Goal: Information Seeking & Learning: Find specific fact

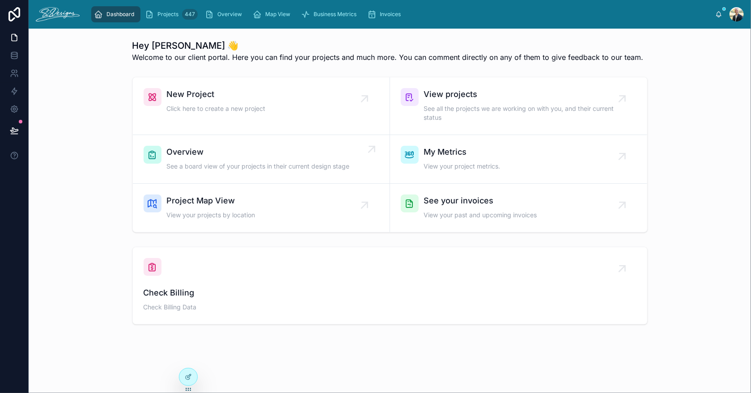
click at [250, 153] on span "Overview" at bounding box center [258, 152] width 183 height 13
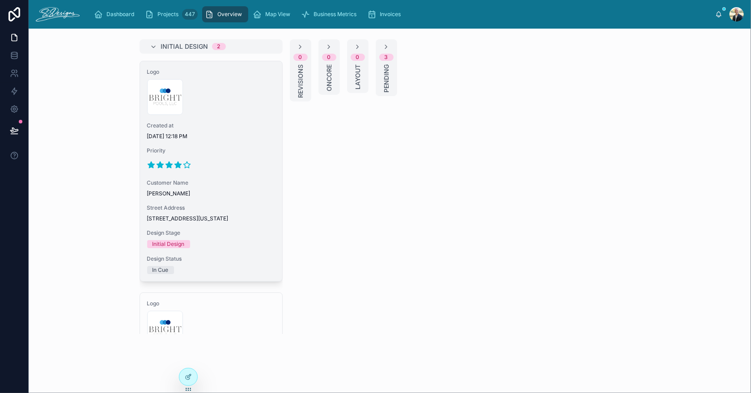
click at [237, 112] on div "300x300-logo .jpg" at bounding box center [211, 97] width 128 height 36
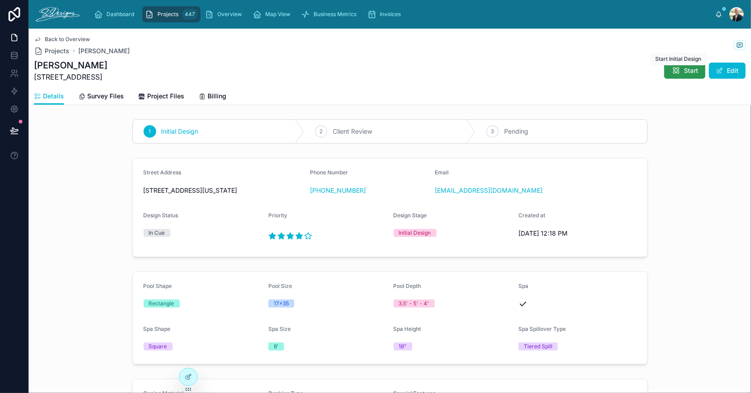
click at [675, 66] on div "Dashboard Projects 447 Overview Map View Business Metrics Invoices [PERSON_NAME…" at bounding box center [390, 196] width 722 height 393
drag, startPoint x: 33, startPoint y: 78, endPoint x: 116, endPoint y: 84, distance: 83.4
click at [116, 84] on div "Back to Overview Projects [PERSON_NAME] [PERSON_NAME] [STREET_ADDRESS] Start Ed…" at bounding box center [390, 67] width 722 height 76
copy span "[STREET_ADDRESS]"
drag, startPoint x: 522, startPoint y: 192, endPoint x: 430, endPoint y: 194, distance: 91.7
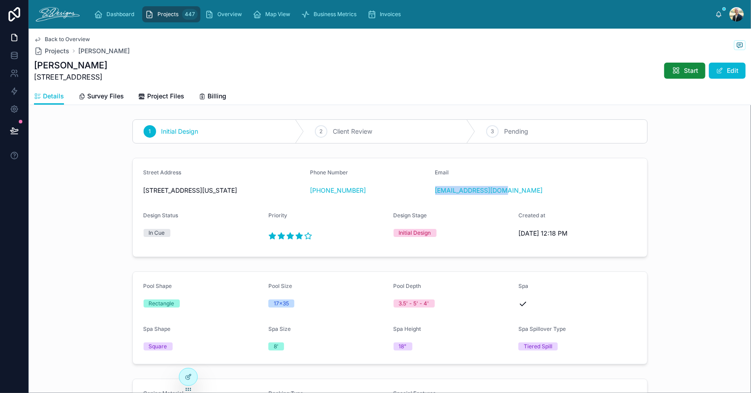
click at [430, 194] on form "Street Address [STREET_ADDRESS][US_STATE] Phone Number [PHONE_NUMBER] Email [EM…" at bounding box center [390, 207] width 514 height 98
copy link "[EMAIL_ADDRESS][DOMAIN_NAME]"
drag, startPoint x: 357, startPoint y: 192, endPoint x: 315, endPoint y: 197, distance: 42.8
click at [315, 197] on div "Phone Number [PHONE_NUMBER]" at bounding box center [369, 183] width 118 height 29
copy link "[PHONE_NUMBER]"
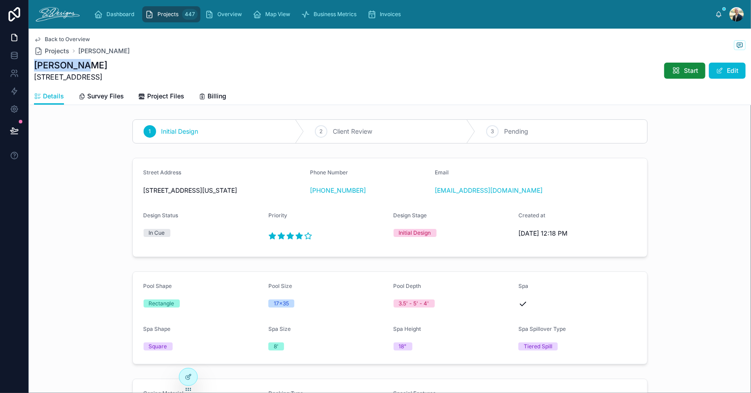
drag, startPoint x: 91, startPoint y: 68, endPoint x: 33, endPoint y: 68, distance: 58.1
click at [33, 68] on div "Back to Overview Projects [PERSON_NAME] [PERSON_NAME] [STREET_ADDRESS] Start Ed…" at bounding box center [390, 67] width 722 height 76
copy h1 "[PERSON_NAME]"
click at [101, 96] on span "Survey Files" at bounding box center [105, 96] width 37 height 9
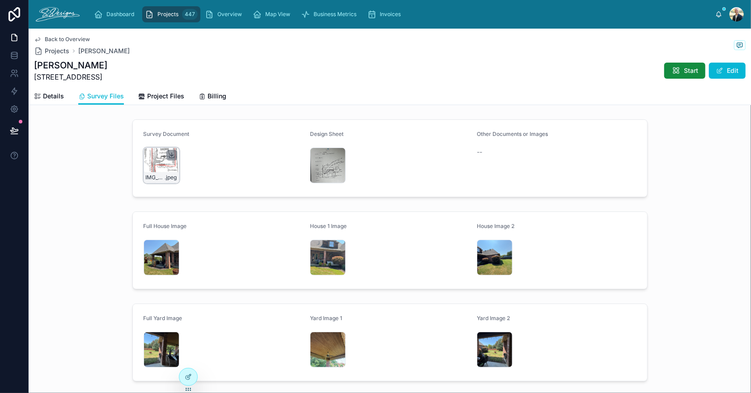
click at [170, 155] on icon at bounding box center [171, 155] width 3 height 1
click at [147, 255] on div "IMG_2886 .jpeg" at bounding box center [162, 258] width 36 height 36
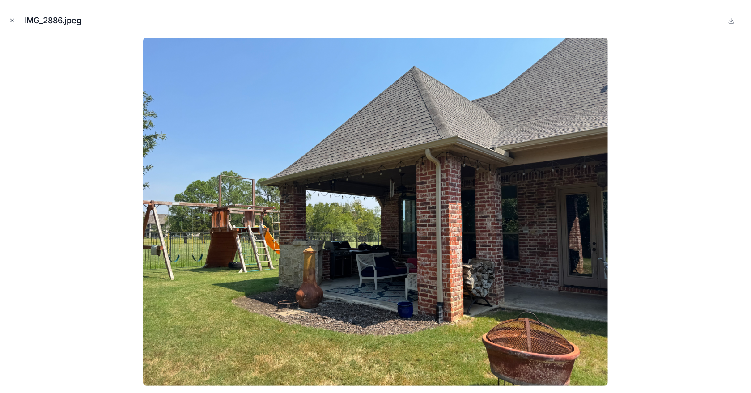
click at [13, 16] on button "Close modal" at bounding box center [12, 21] width 10 height 10
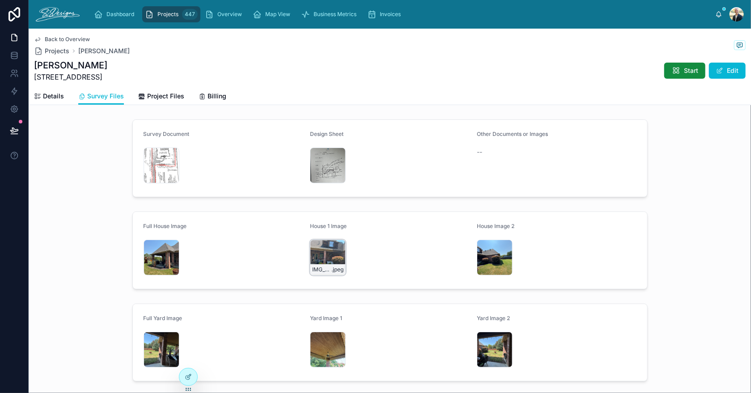
click at [312, 251] on div "IMG_2885 .jpeg" at bounding box center [328, 258] width 36 height 36
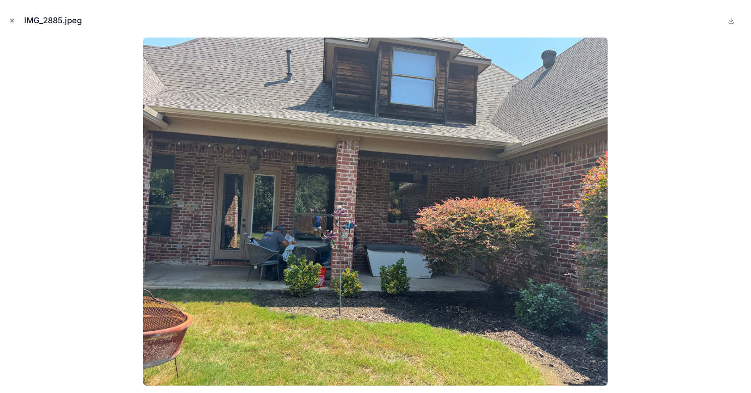
click at [13, 19] on icon "Close modal" at bounding box center [12, 20] width 6 height 6
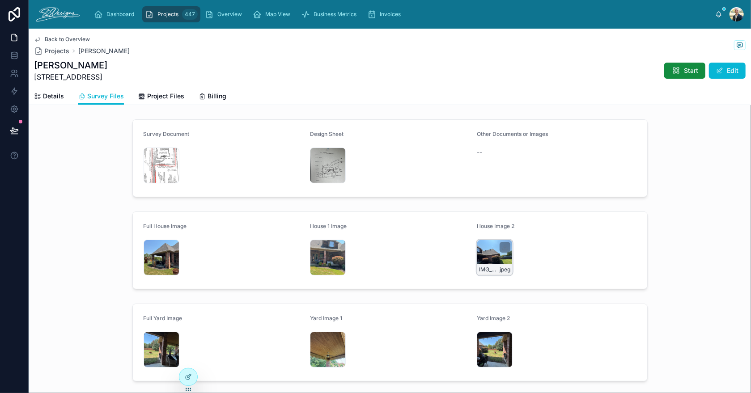
click at [486, 257] on div "IMG_2884 .jpeg" at bounding box center [495, 258] width 36 height 36
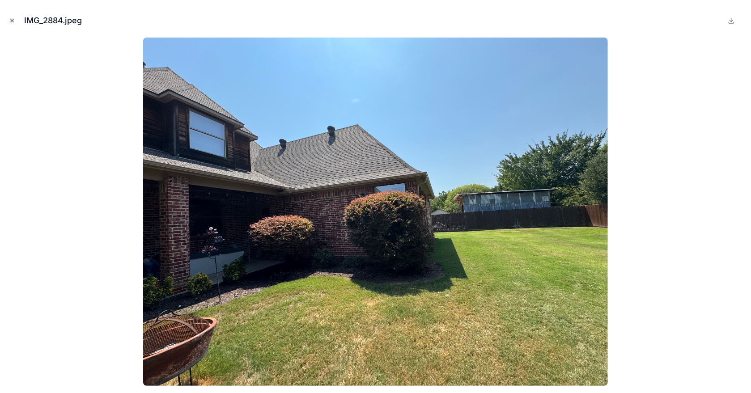
click at [12, 21] on icon "Close modal" at bounding box center [12, 20] width 3 height 3
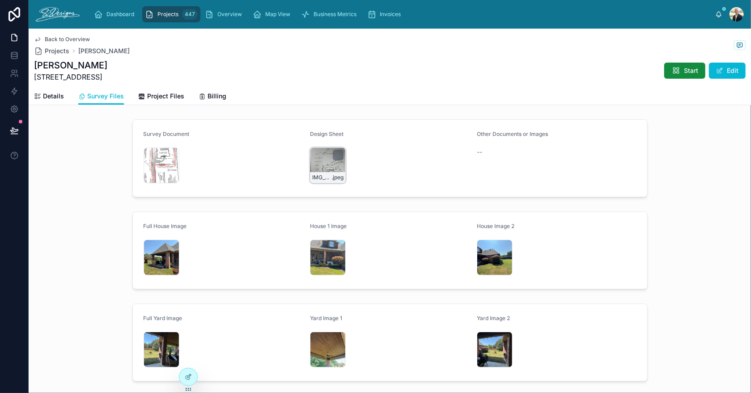
click at [313, 155] on div "IMG_2915 .jpeg" at bounding box center [328, 166] width 36 height 36
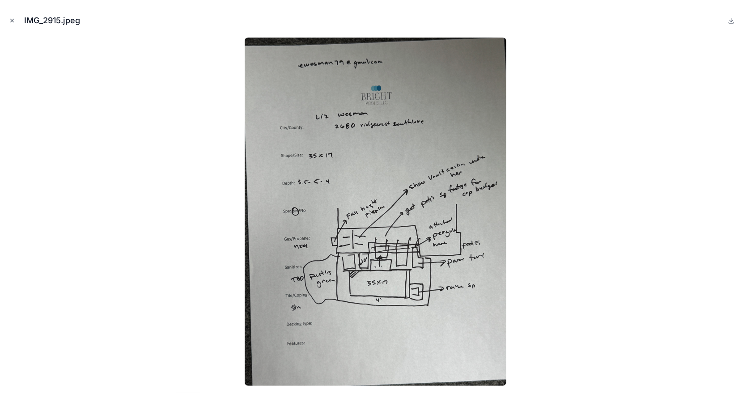
click at [10, 19] on icon "Close modal" at bounding box center [12, 20] width 6 height 6
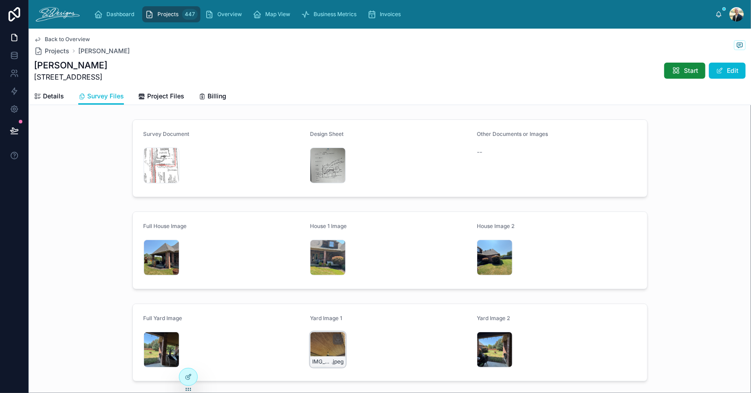
click at [317, 339] on div "IMG_2880 .jpeg" at bounding box center [328, 350] width 36 height 36
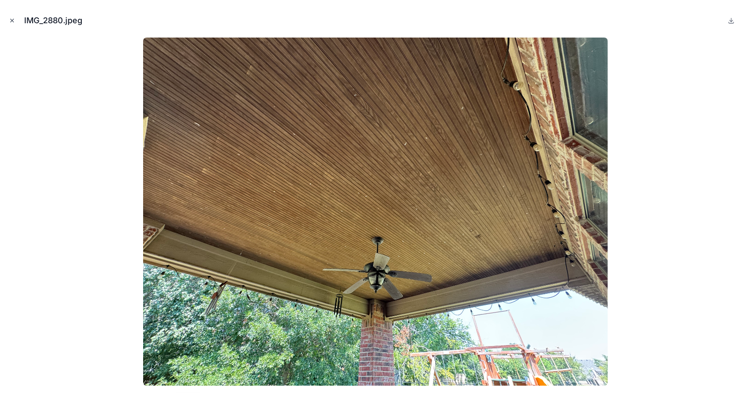
click at [9, 18] on icon "Close modal" at bounding box center [12, 20] width 6 height 6
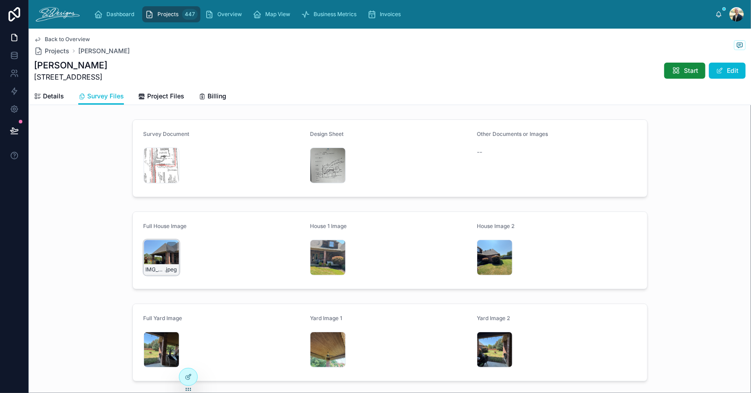
click at [154, 255] on div "IMG_2886 .jpeg" at bounding box center [162, 258] width 36 height 36
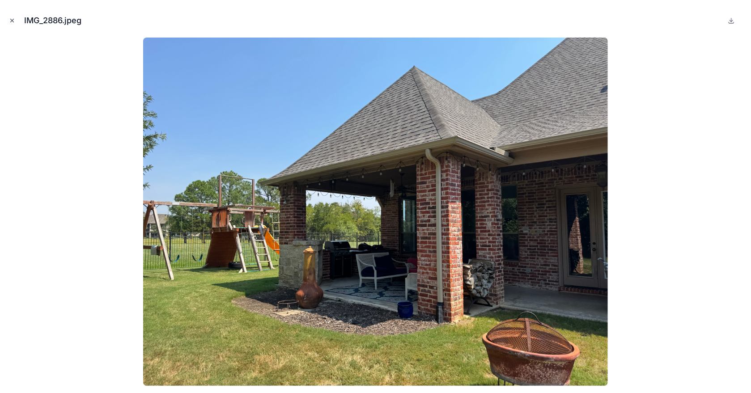
click at [11, 23] on icon "Close modal" at bounding box center [12, 20] width 6 height 6
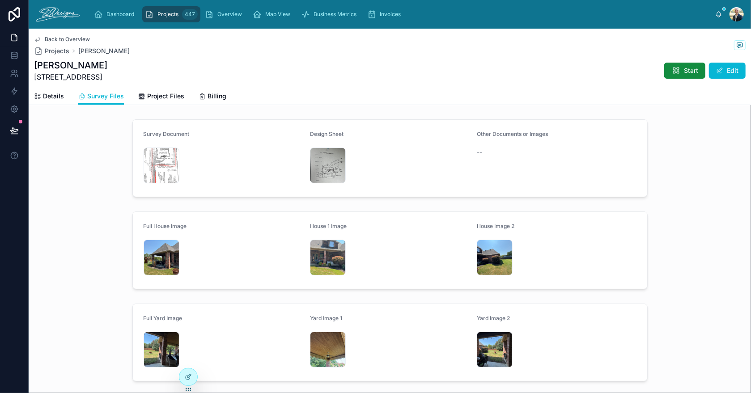
drag, startPoint x: 112, startPoint y: 75, endPoint x: 34, endPoint y: 81, distance: 78.0
click at [34, 81] on div "[PERSON_NAME] [STREET_ADDRESS] Start Edit" at bounding box center [390, 70] width 712 height 23
copy span "[STREET_ADDRESS]"
click at [150, 252] on div "IMG_2886 .jpeg" at bounding box center [162, 258] width 36 height 36
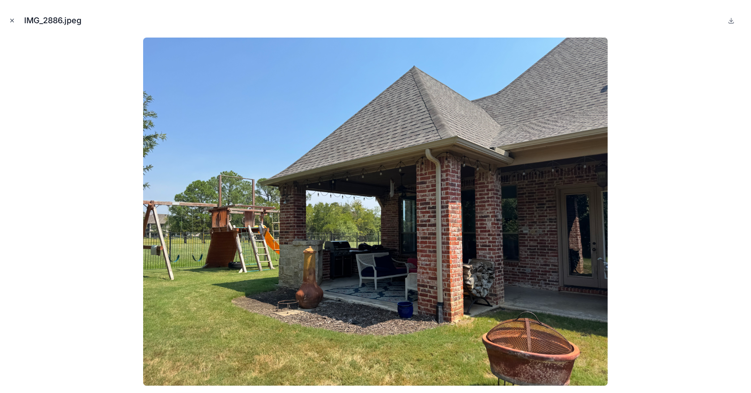
click at [14, 21] on icon "Close modal" at bounding box center [12, 20] width 6 height 6
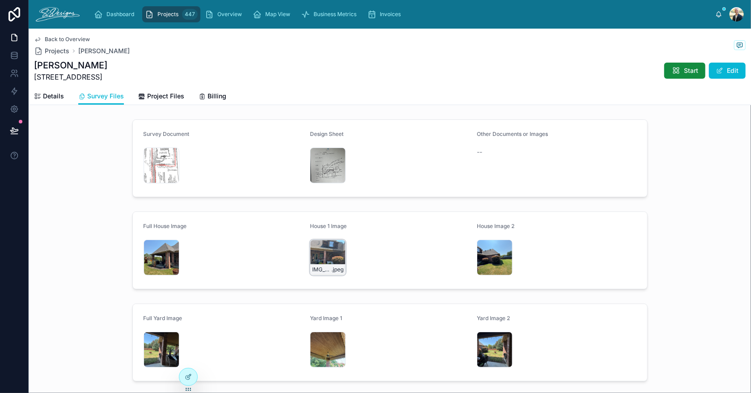
click at [310, 257] on div "IMG_2885 .jpeg" at bounding box center [328, 258] width 36 height 36
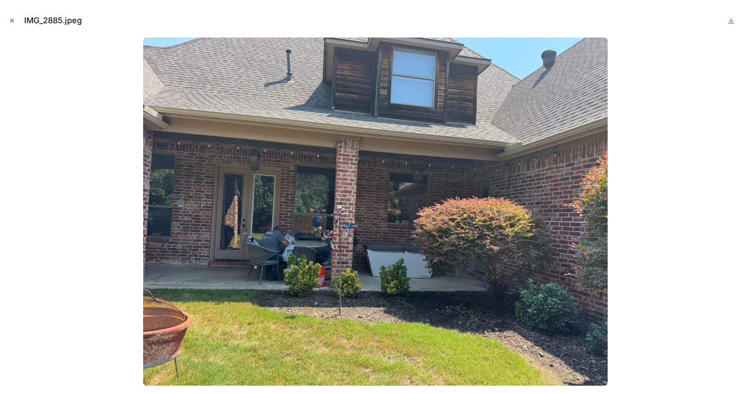
click at [12, 19] on icon "Close modal" at bounding box center [12, 20] width 6 height 6
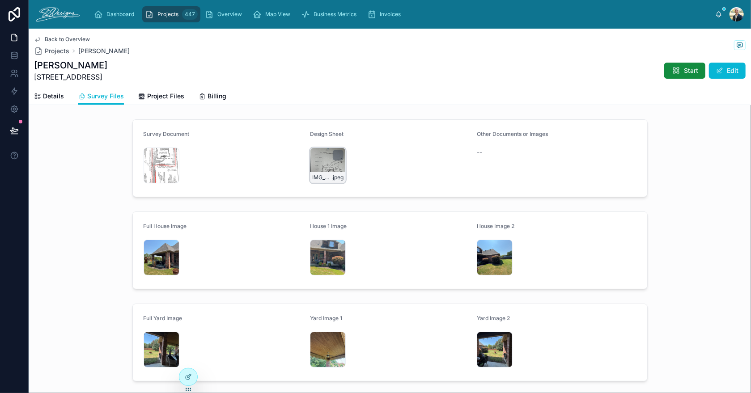
click at [319, 155] on div "IMG_2915 .jpeg" at bounding box center [328, 166] width 36 height 36
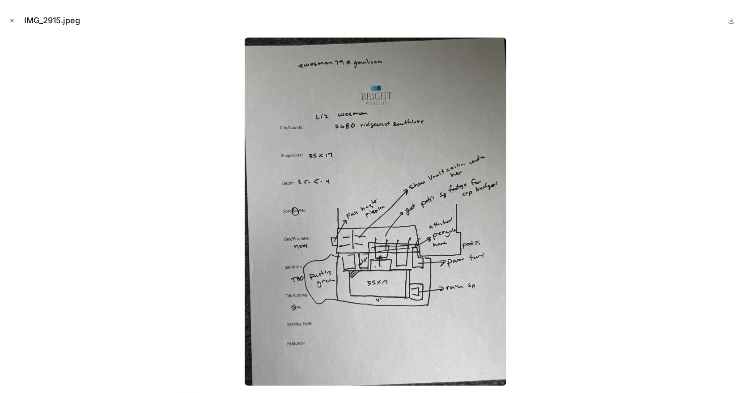
click at [11, 21] on icon "Close modal" at bounding box center [12, 20] width 6 height 6
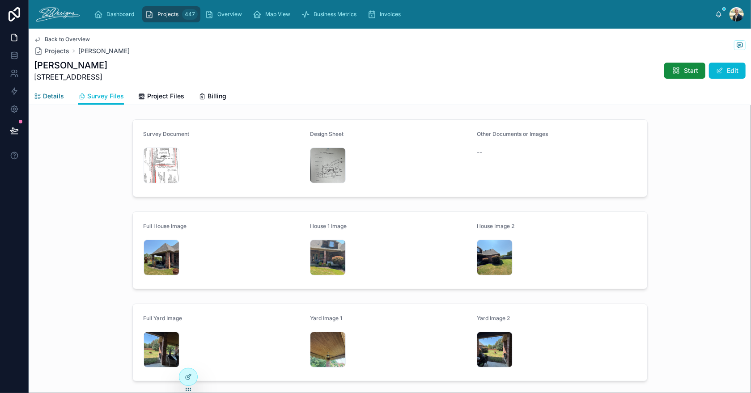
click at [51, 100] on span "Details" at bounding box center [53, 96] width 21 height 9
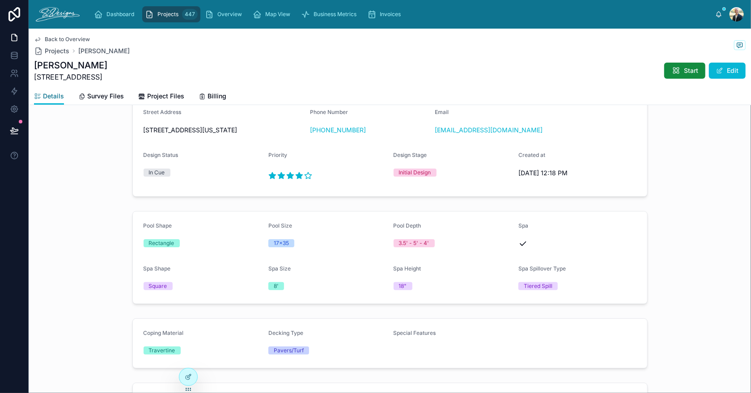
scroll to position [89, 0]
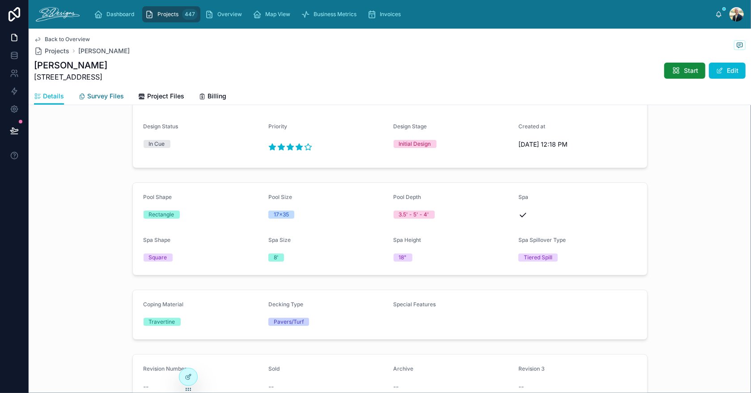
click at [120, 101] on link "Survey Files" at bounding box center [101, 97] width 46 height 18
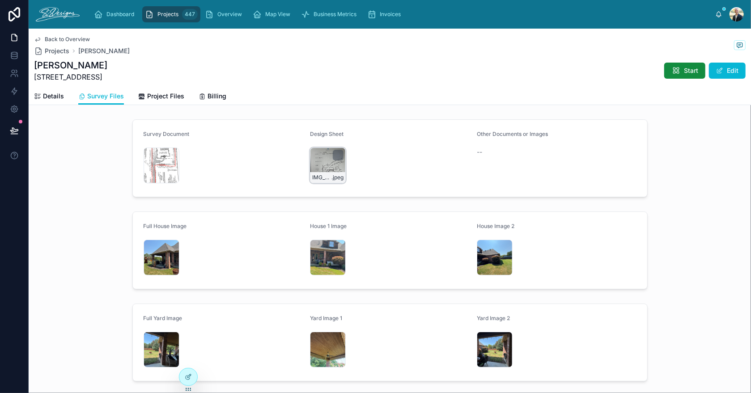
click at [320, 164] on div "IMG_2915 .jpeg" at bounding box center [328, 166] width 36 height 36
